Goal: Task Accomplishment & Management: Use online tool/utility

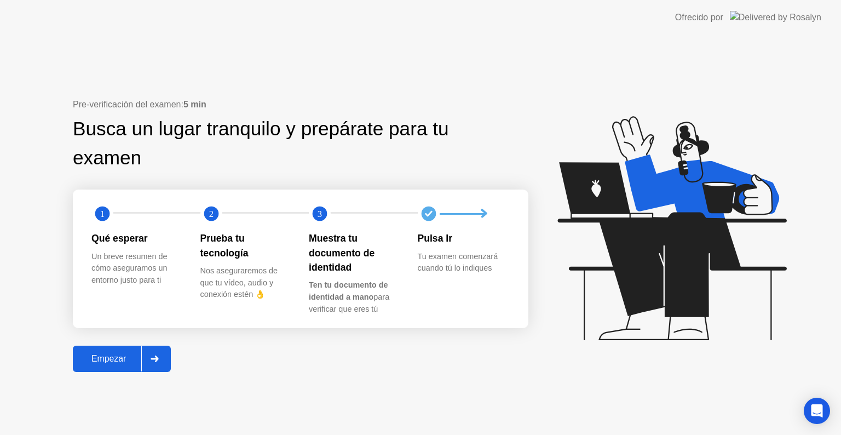
click at [118, 358] on div "Empezar" at bounding box center [108, 359] width 65 height 10
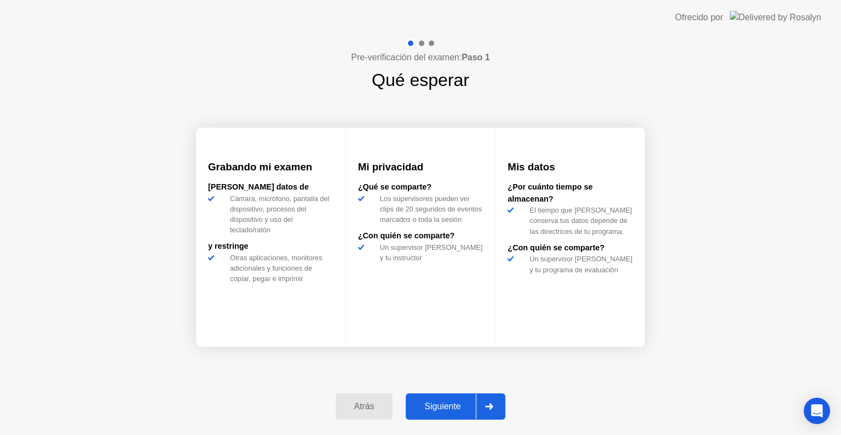
click at [449, 404] on div "Siguiente" at bounding box center [442, 406] width 67 height 10
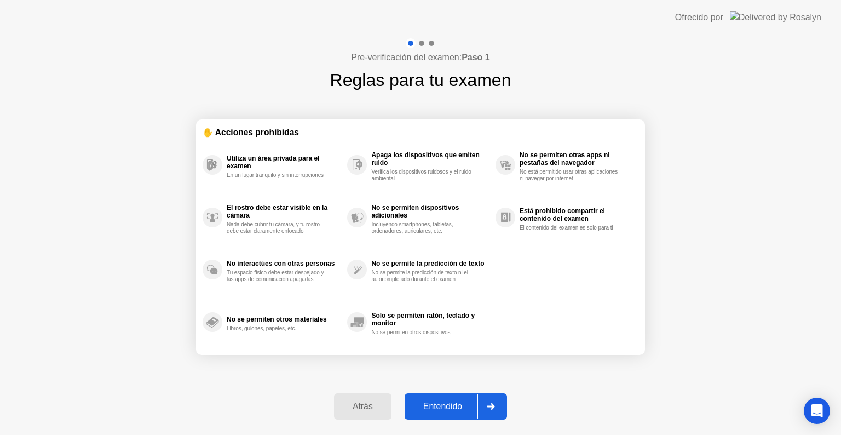
click at [449, 404] on div "Entendido" at bounding box center [443, 406] width 70 height 10
select select "**********"
select select "*******"
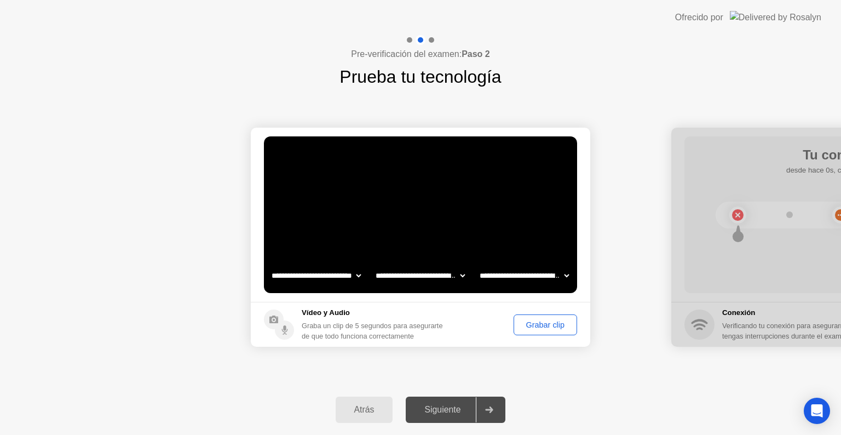
click at [546, 322] on div "Grabar clip" at bounding box center [546, 324] width 56 height 9
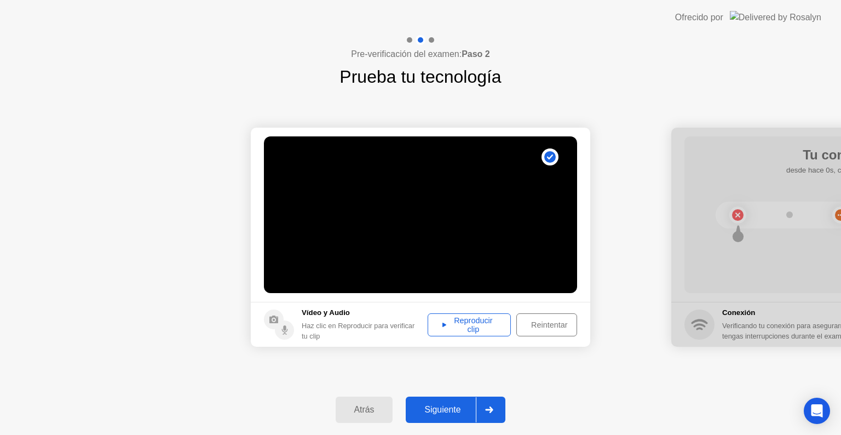
click at [461, 331] on div "Reproducir clip" at bounding box center [470, 325] width 76 height 18
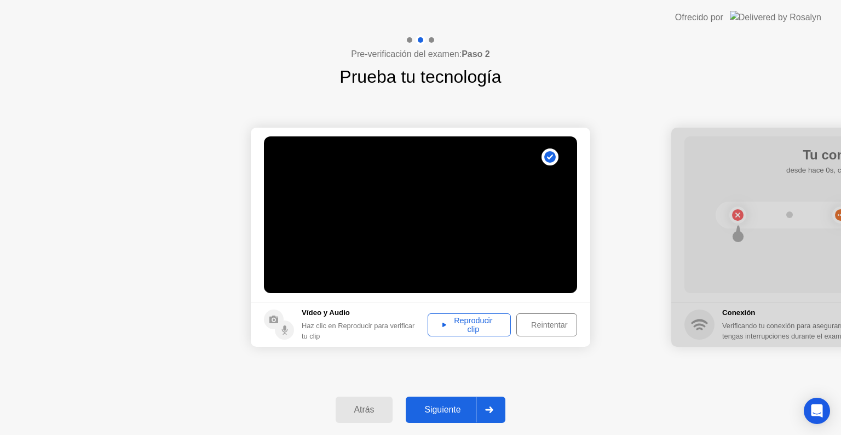
click at [473, 319] on div "Reproducir clip" at bounding box center [470, 325] width 76 height 18
click at [469, 324] on div "Reproducir clip" at bounding box center [470, 325] width 76 height 18
click at [546, 324] on div "Reintentar" at bounding box center [549, 324] width 58 height 9
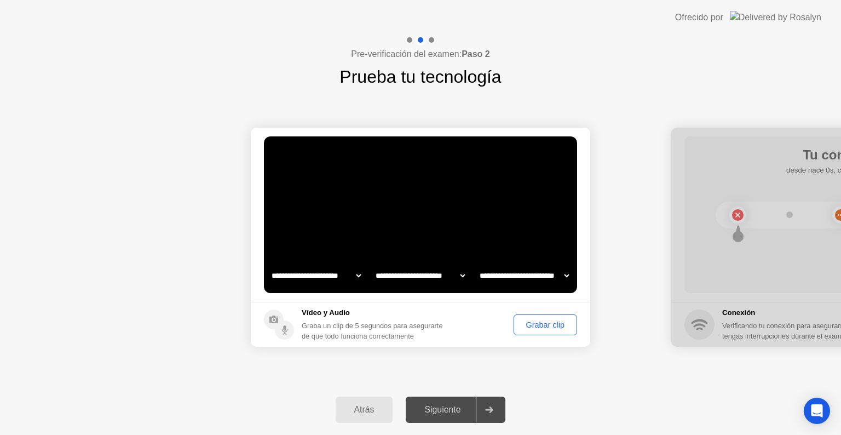
click at [453, 277] on select "**********" at bounding box center [421, 276] width 94 height 22
click at [529, 322] on div "Grabar clip" at bounding box center [546, 324] width 56 height 9
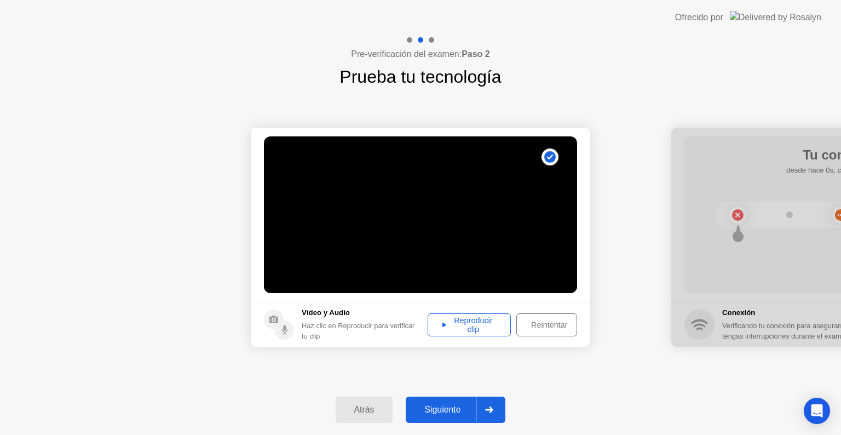
click at [474, 324] on div "Reproducir clip" at bounding box center [470, 325] width 76 height 18
click at [457, 409] on div "Siguiente" at bounding box center [442, 410] width 67 height 10
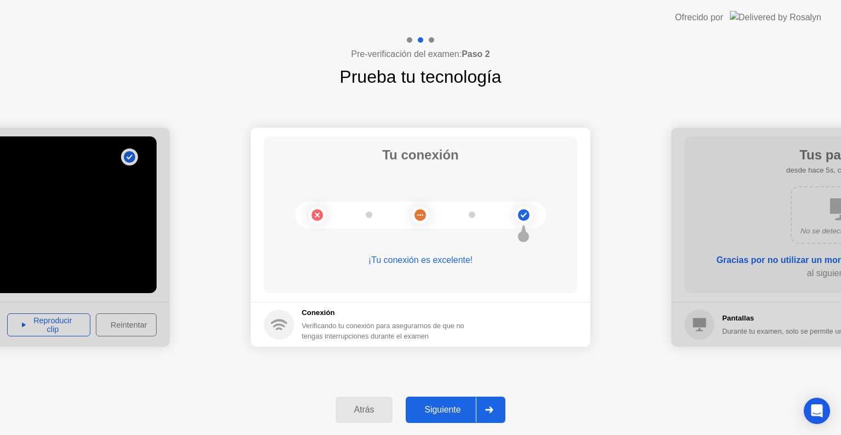
click at [449, 410] on div "Siguiente" at bounding box center [442, 410] width 67 height 10
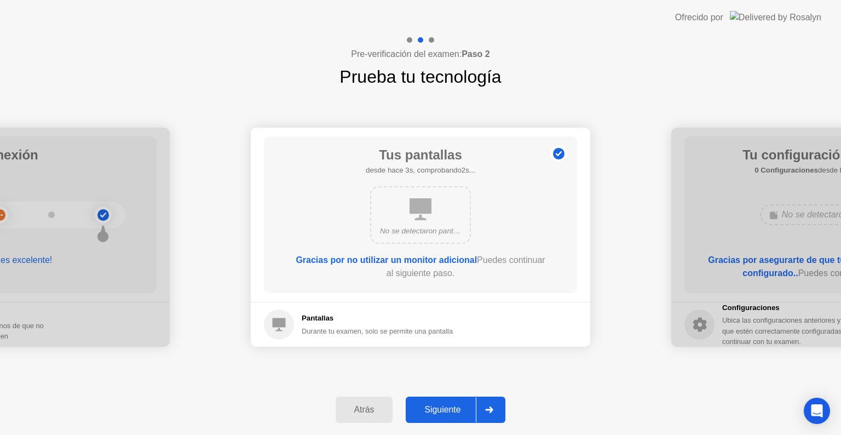
click at [449, 410] on div "Siguiente" at bounding box center [442, 410] width 67 height 10
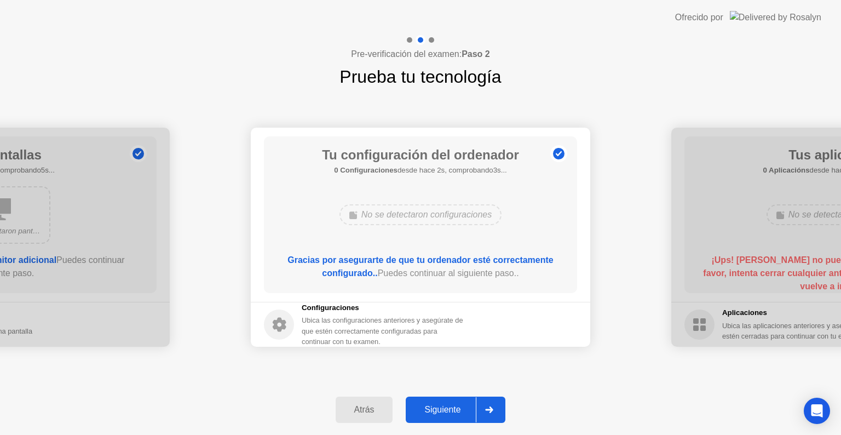
click at [449, 410] on div "Siguiente" at bounding box center [442, 410] width 67 height 10
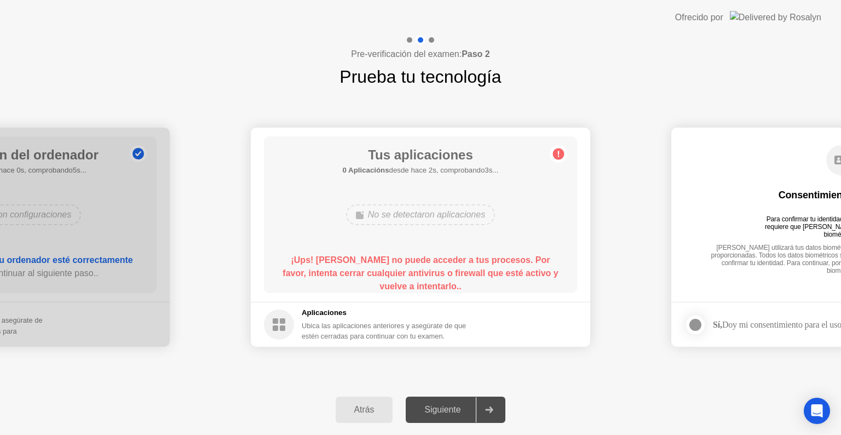
click at [468, 405] on div "Siguiente" at bounding box center [442, 410] width 67 height 10
drag, startPoint x: 468, startPoint y: 404, endPoint x: 500, endPoint y: 403, distance: 31.8
click at [500, 403] on div at bounding box center [489, 409] width 26 height 25
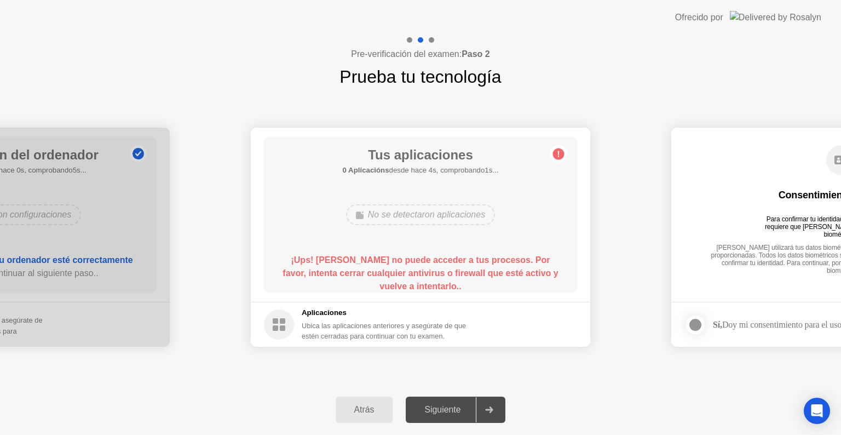
click at [689, 324] on div at bounding box center [695, 324] width 13 height 13
drag, startPoint x: 288, startPoint y: 255, endPoint x: 411, endPoint y: 213, distance: 130.8
click at [411, 213] on div "Tus aplicaciones 0 Aplicacións desde hace 2s, comprobando3s... No se detectaron…" at bounding box center [420, 214] width 313 height 157
click at [411, 213] on div "No se detectaron aplicaciones" at bounding box center [420, 214] width 149 height 21
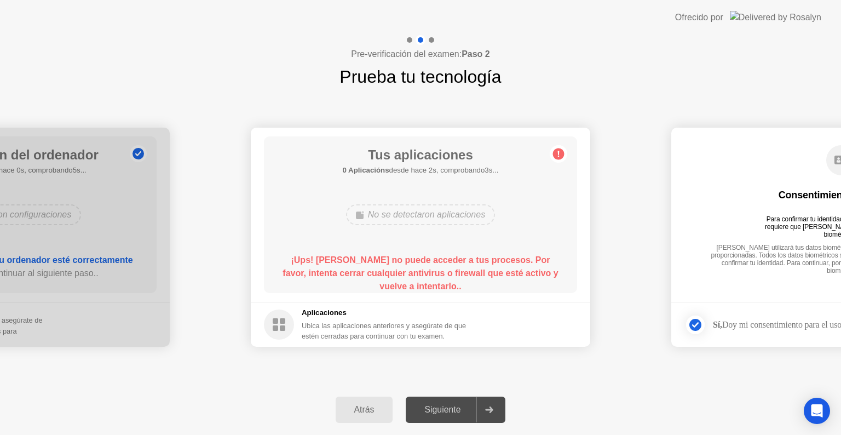
click at [272, 45] on div "Pre-verificación del examen: Paso 2 Prueba tu tecnología" at bounding box center [420, 62] width 841 height 55
click at [473, 407] on div "Siguiente" at bounding box center [442, 410] width 67 height 10
click at [289, 325] on circle at bounding box center [279, 324] width 30 height 30
